Goal: Information Seeking & Learning: Find specific page/section

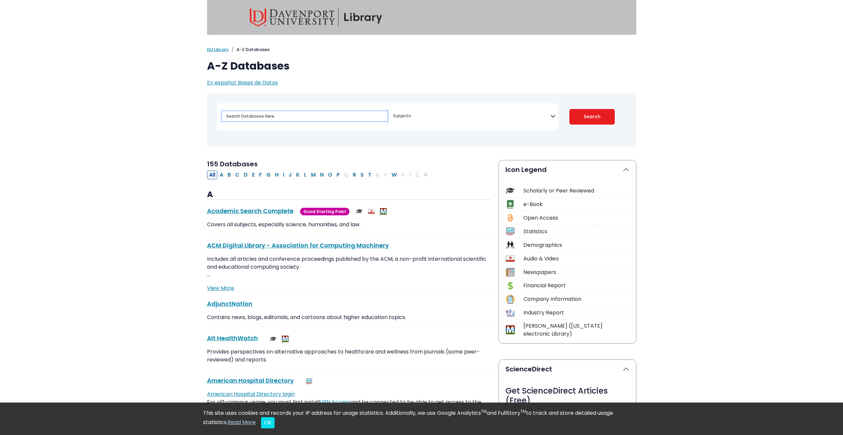
click at [268, 111] on input "Search database by title or keyword" at bounding box center [304, 116] width 165 height 10
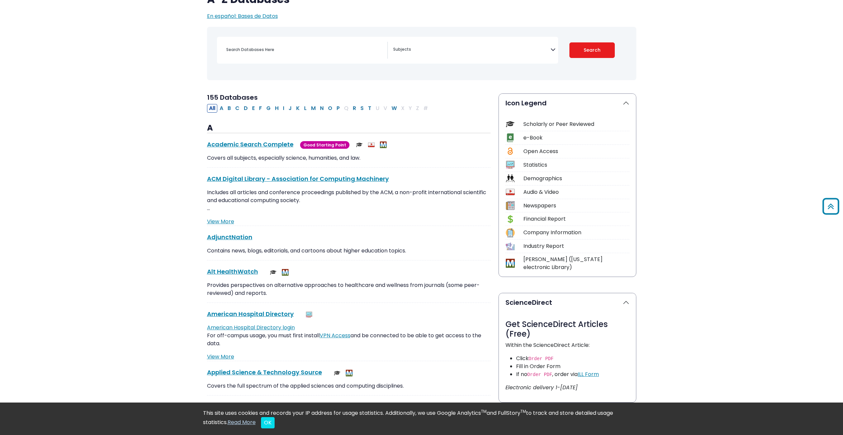
scroll to position [66, 0]
click at [309, 104] on button "M" at bounding box center [313, 108] width 9 height 9
select select "Database Subject Filter"
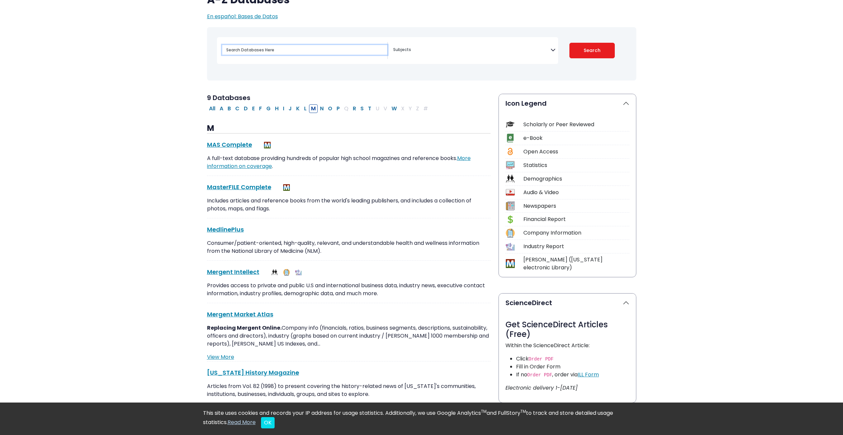
click at [263, 45] on input "Search database by title or keyword" at bounding box center [304, 50] width 165 height 10
type input "mergent"
click at [569, 43] on button "Search" at bounding box center [591, 51] width 45 height 16
select select "Database Subject Filter"
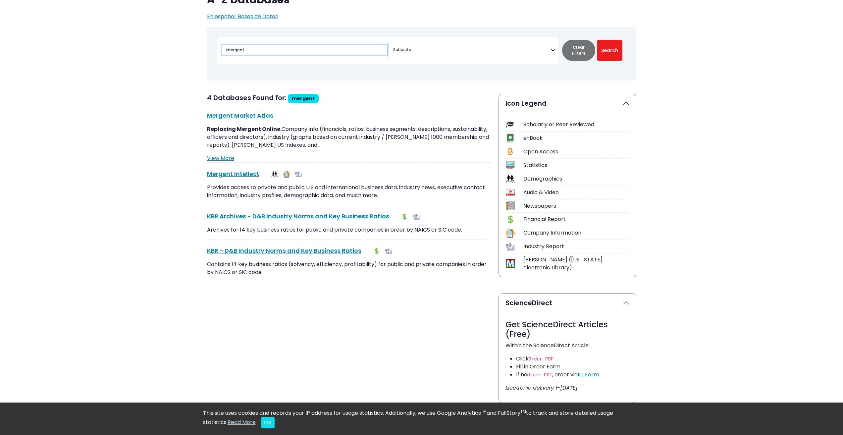
click at [249, 45] on input "mergent" at bounding box center [304, 50] width 165 height 10
type input "mergent online"
click at [597, 40] on button "Search" at bounding box center [609, 50] width 25 height 21
select select "Database Subject Filter"
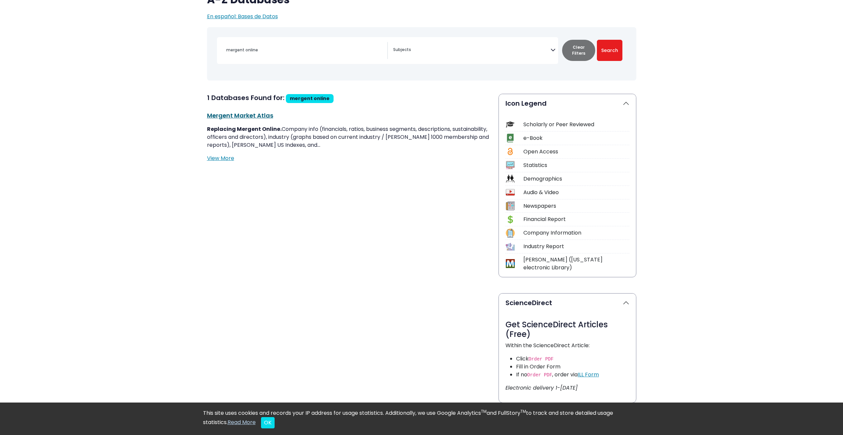
click at [250, 111] on link "Mergent Market Atlas This link opens in a new window" at bounding box center [240, 115] width 66 height 8
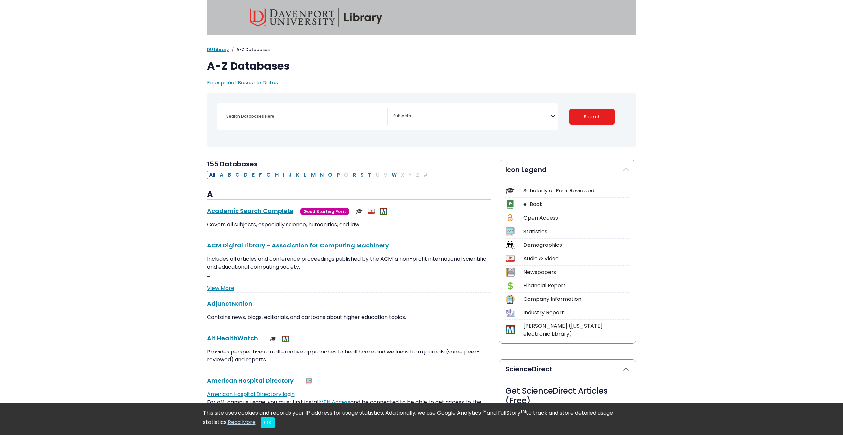
select select "Database Subject Filter"
click at [287, 111] on input "Search database by title or keyword" at bounding box center [304, 116] width 165 height 10
type input "mergent online"
click at [569, 109] on button "Search" at bounding box center [591, 117] width 45 height 16
select select "Database Subject Filter"
